Goal: Task Accomplishment & Management: Manage account settings

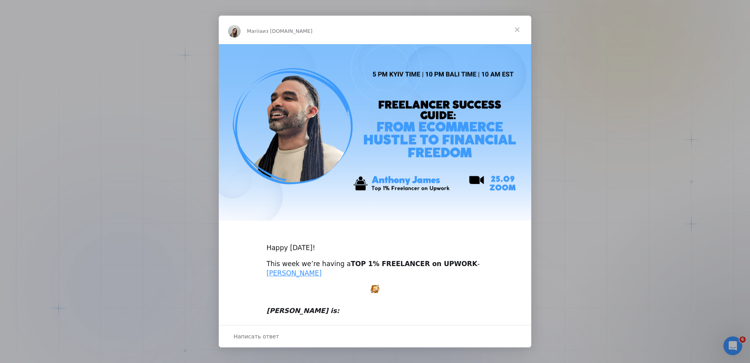
click at [518, 28] on span "Закрыть" at bounding box center [517, 30] width 28 height 28
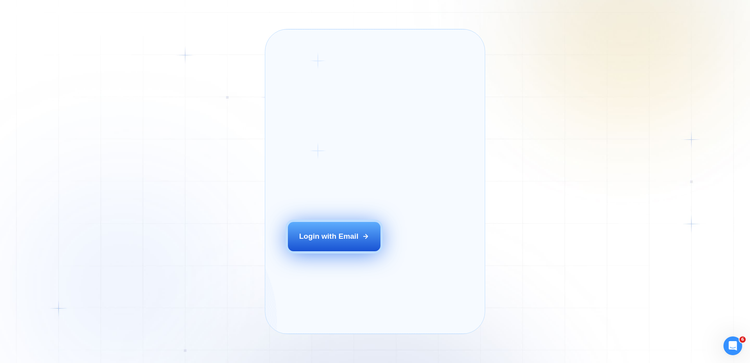
click at [323, 241] on div "Login with Email" at bounding box center [328, 236] width 59 height 10
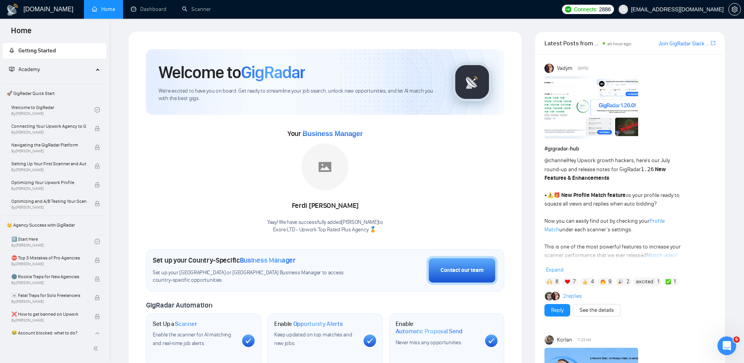
click at [206, 159] on div "Your Business Manager [PERSON_NAME]! We have successfully added [PERSON_NAME] t…" at bounding box center [325, 180] width 358 height 106
click at [157, 8] on link "Dashboard" at bounding box center [149, 9] width 36 height 7
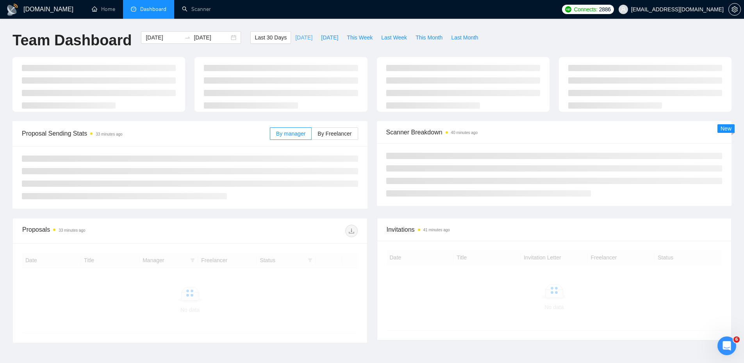
click at [295, 38] on span "[DATE]" at bounding box center [303, 37] width 17 height 9
type input "[DATE]"
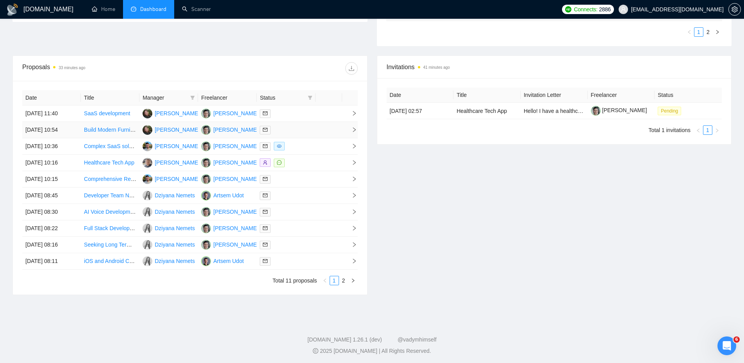
scroll to position [256, 0]
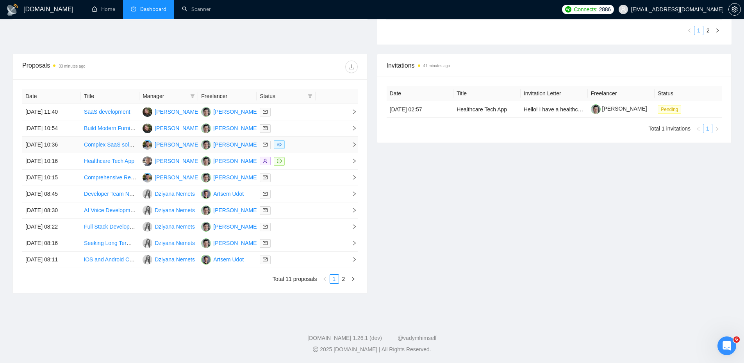
click at [313, 143] on td at bounding box center [286, 145] width 59 height 16
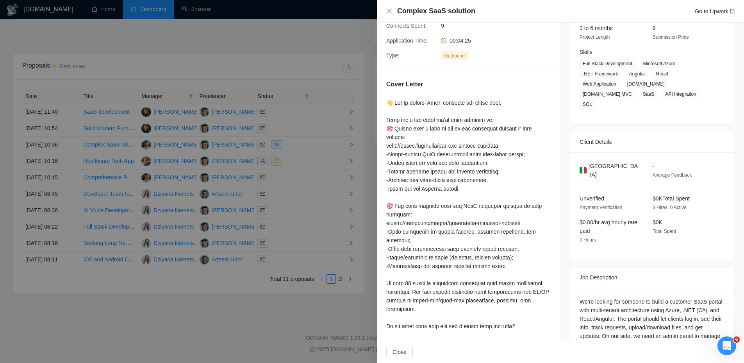
scroll to position [182, 0]
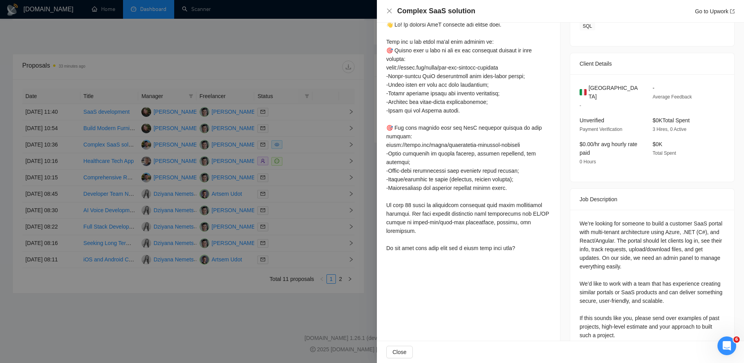
click at [305, 102] on div at bounding box center [372, 181] width 744 height 363
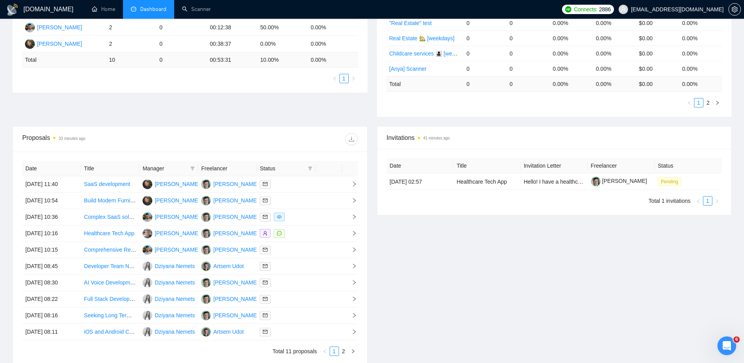
scroll to position [256, 0]
